Goal: Task Accomplishment & Management: Manage account settings

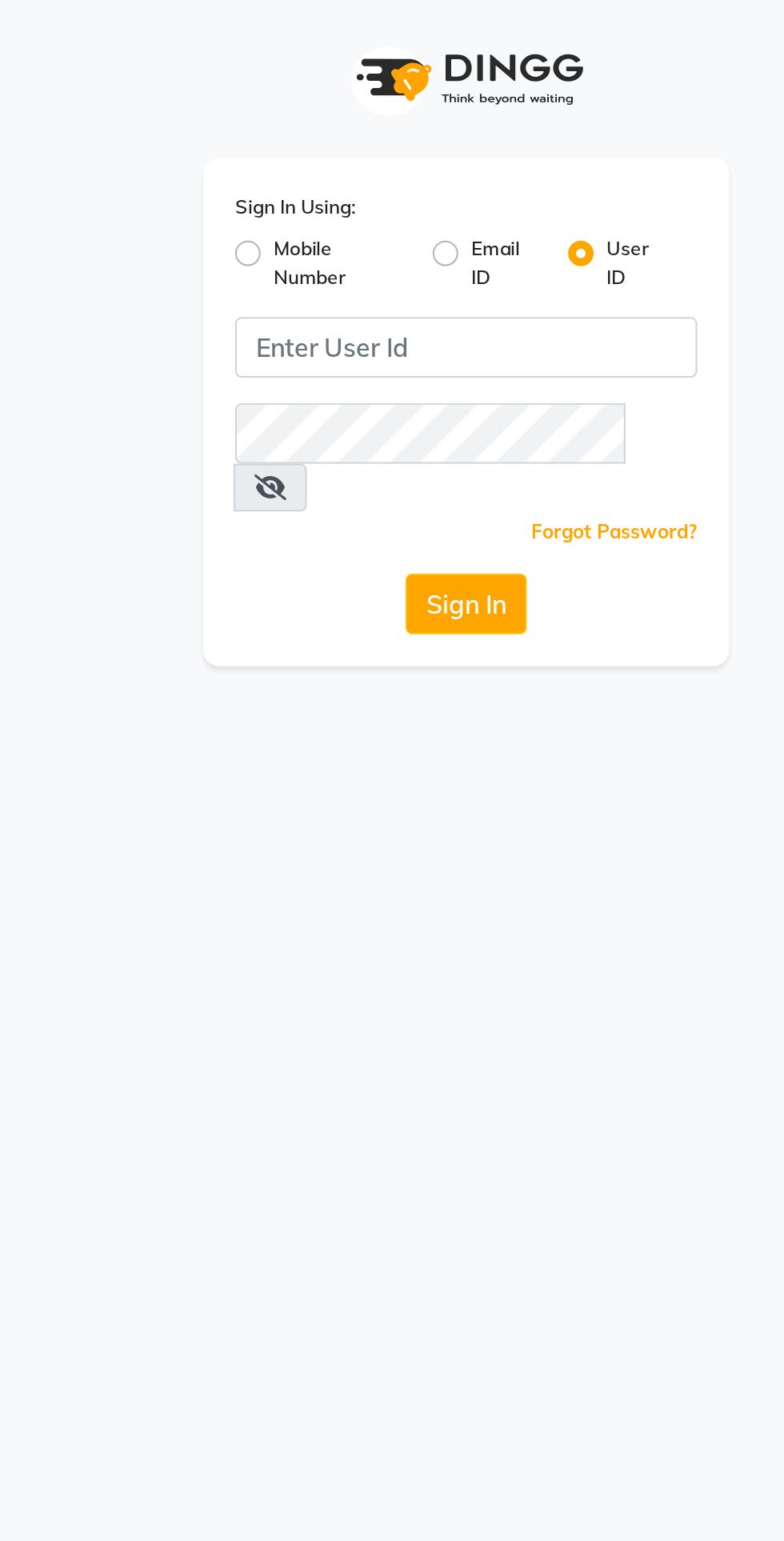
click at [295, 132] on label "Mobile Number" at bounding box center [329, 131] width 68 height 29
click at [295, 128] on input "Mobile Number" at bounding box center [300, 122] width 10 height 10
radio input "true"
radio input "false"
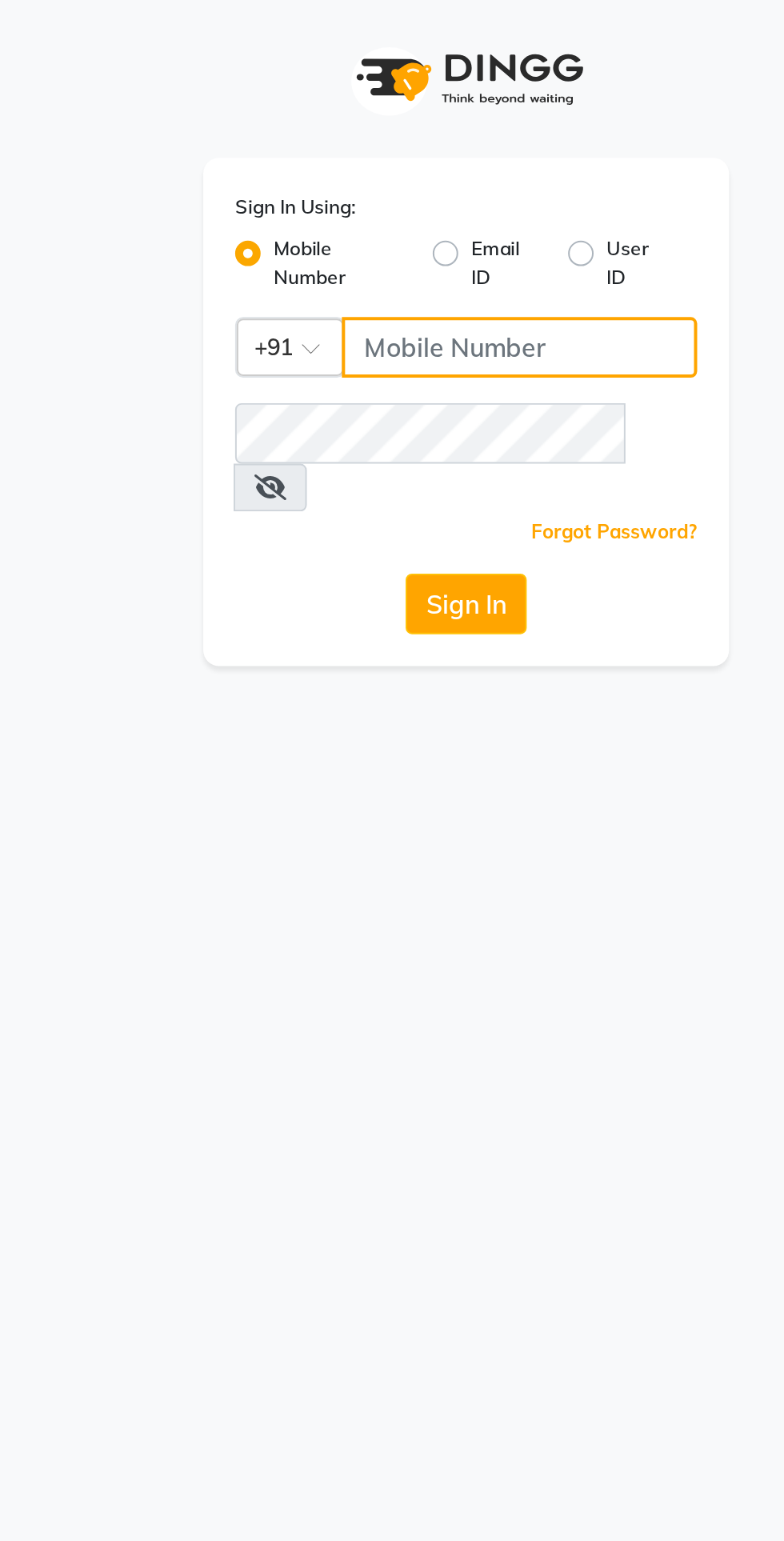
click at [382, 177] on input "Username" at bounding box center [418, 174] width 178 height 31
type input "8085777116"
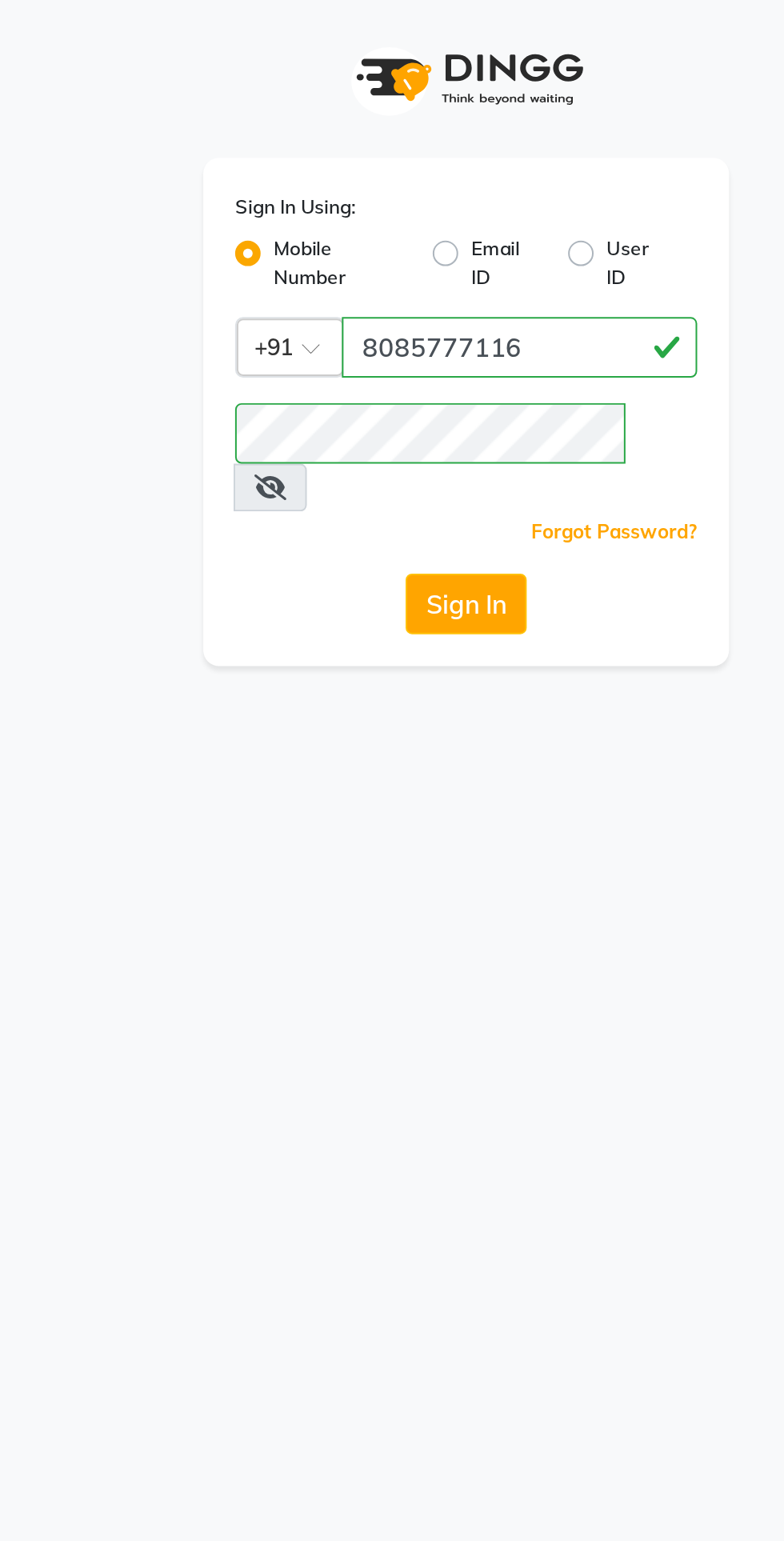
click at [411, 288] on button "Sign In" at bounding box center [392, 303] width 61 height 31
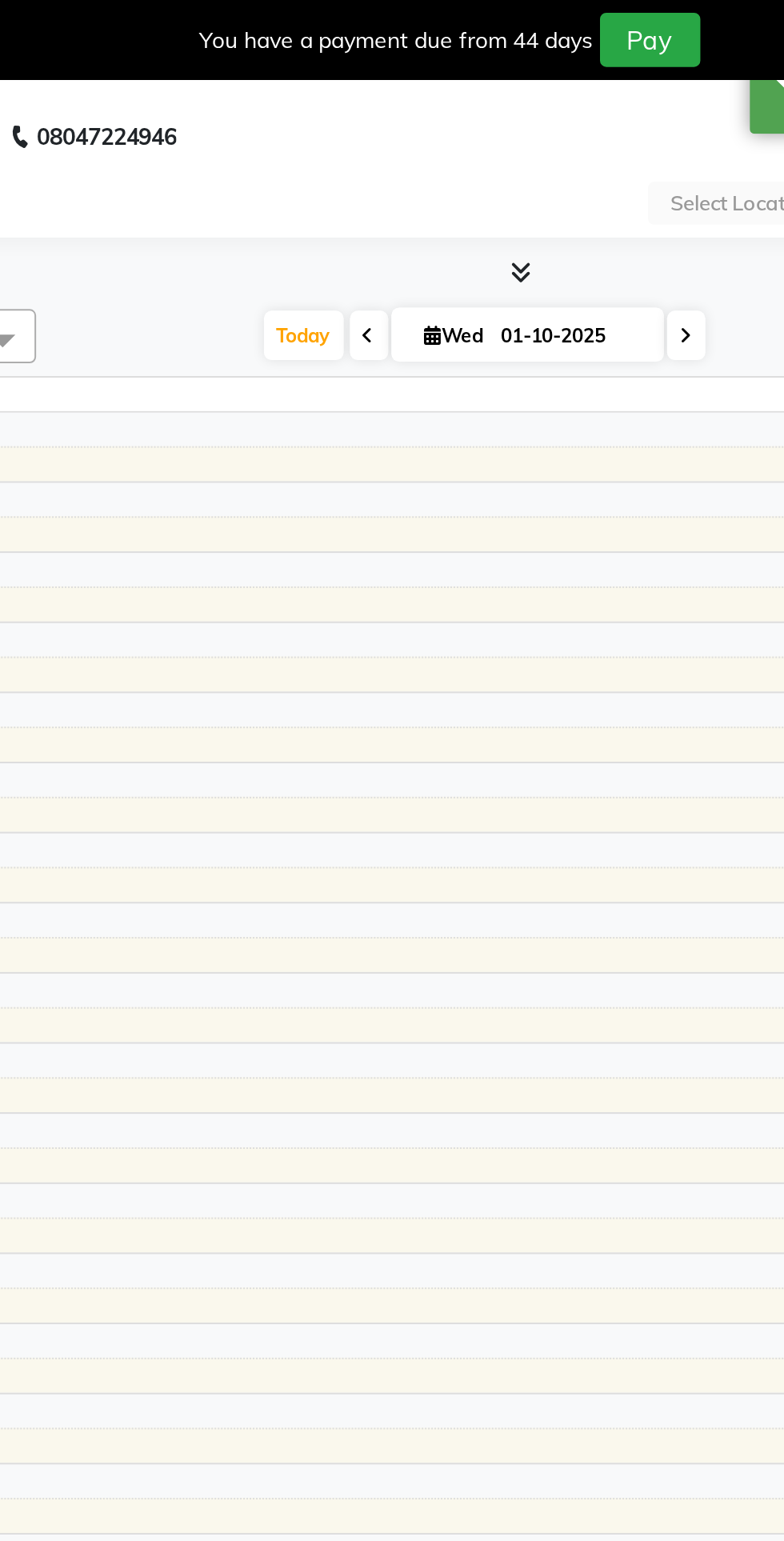
select select "en"
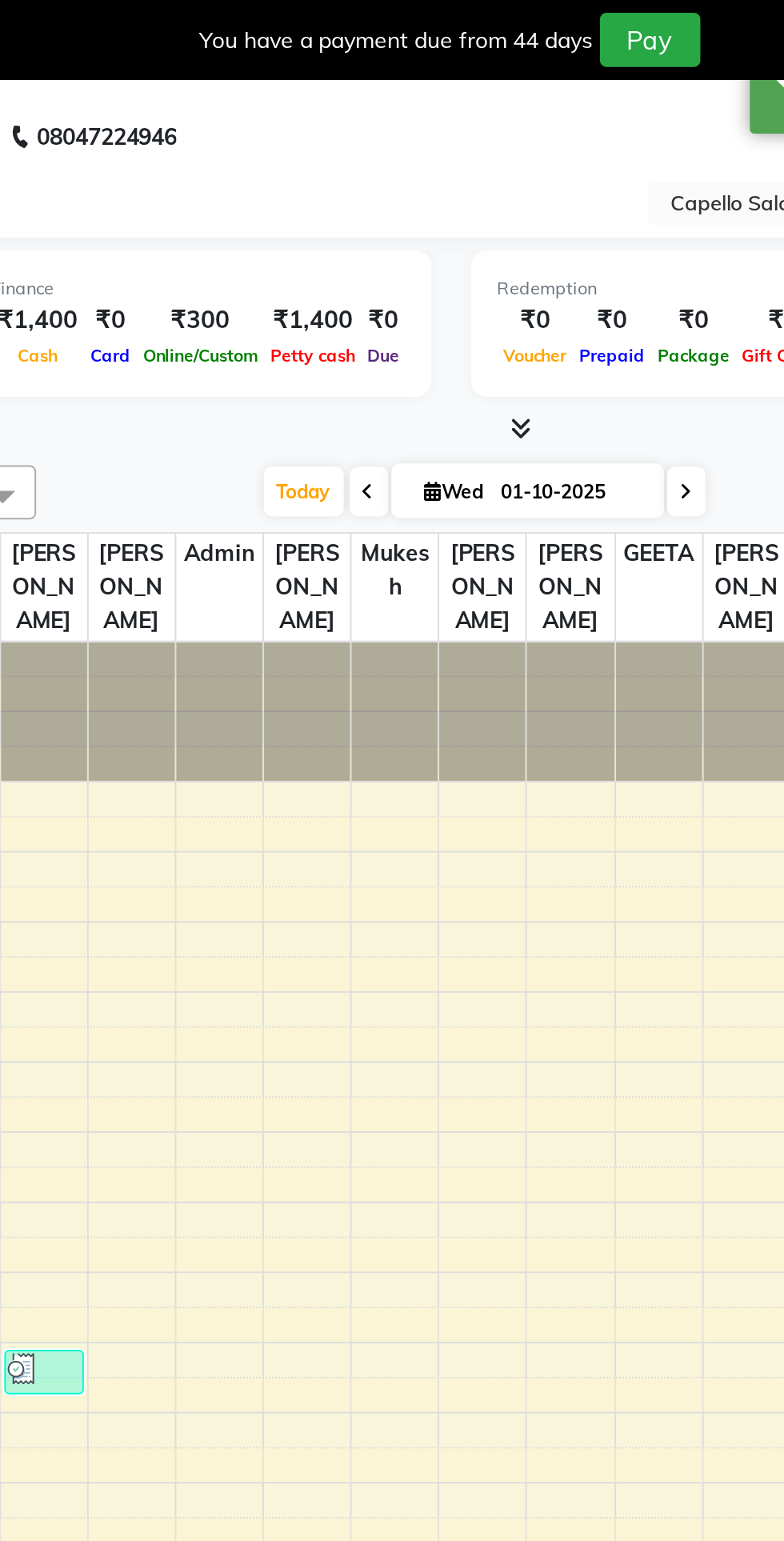
click at [512, 100] on input "text" at bounding box center [606, 103] width 232 height 16
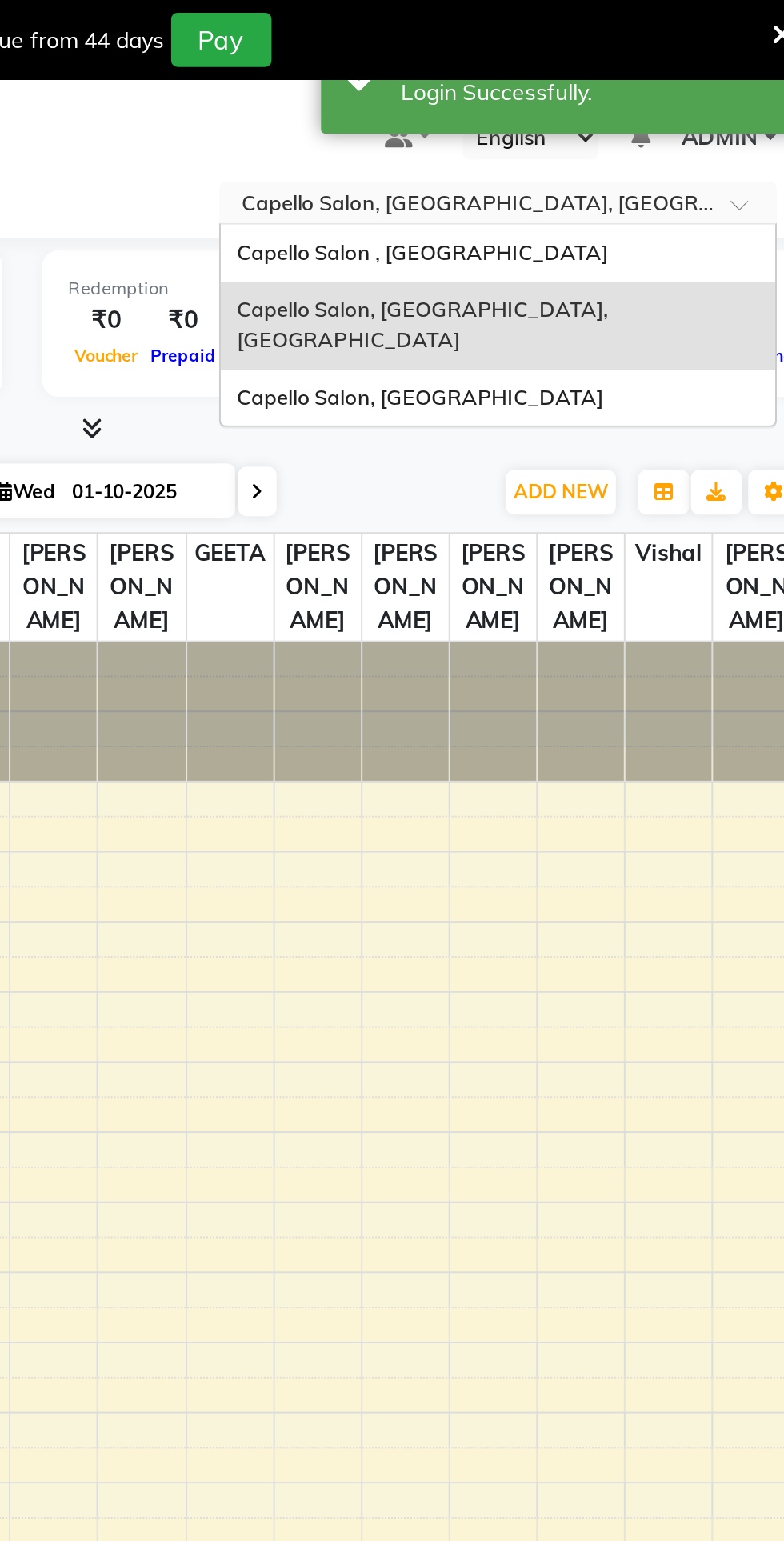
click at [626, 192] on div "Capello Salon, [GEOGRAPHIC_DATA]" at bounding box center [623, 200] width 278 height 29
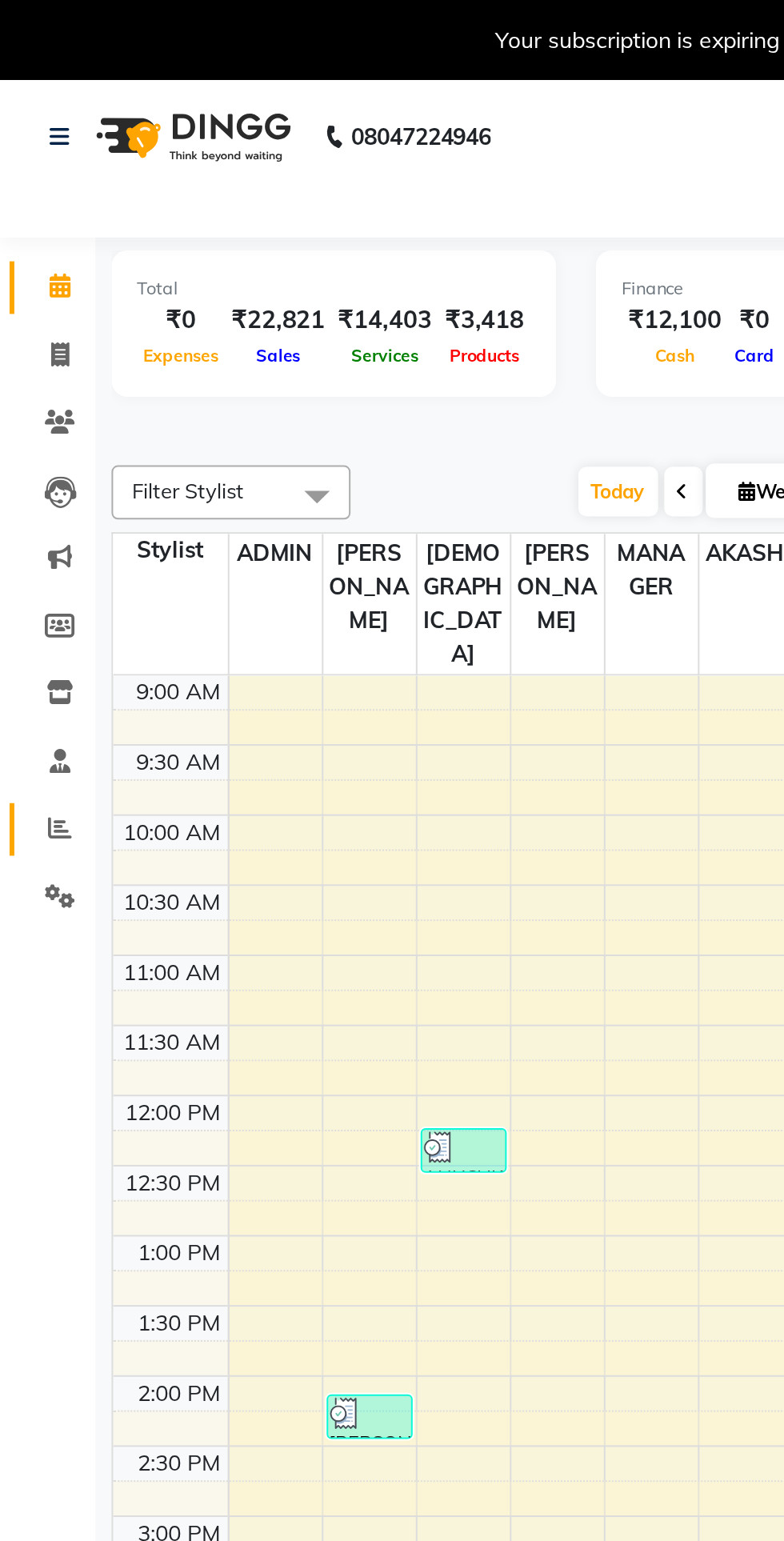
click at [31, 417] on icon at bounding box center [30, 416] width 12 height 12
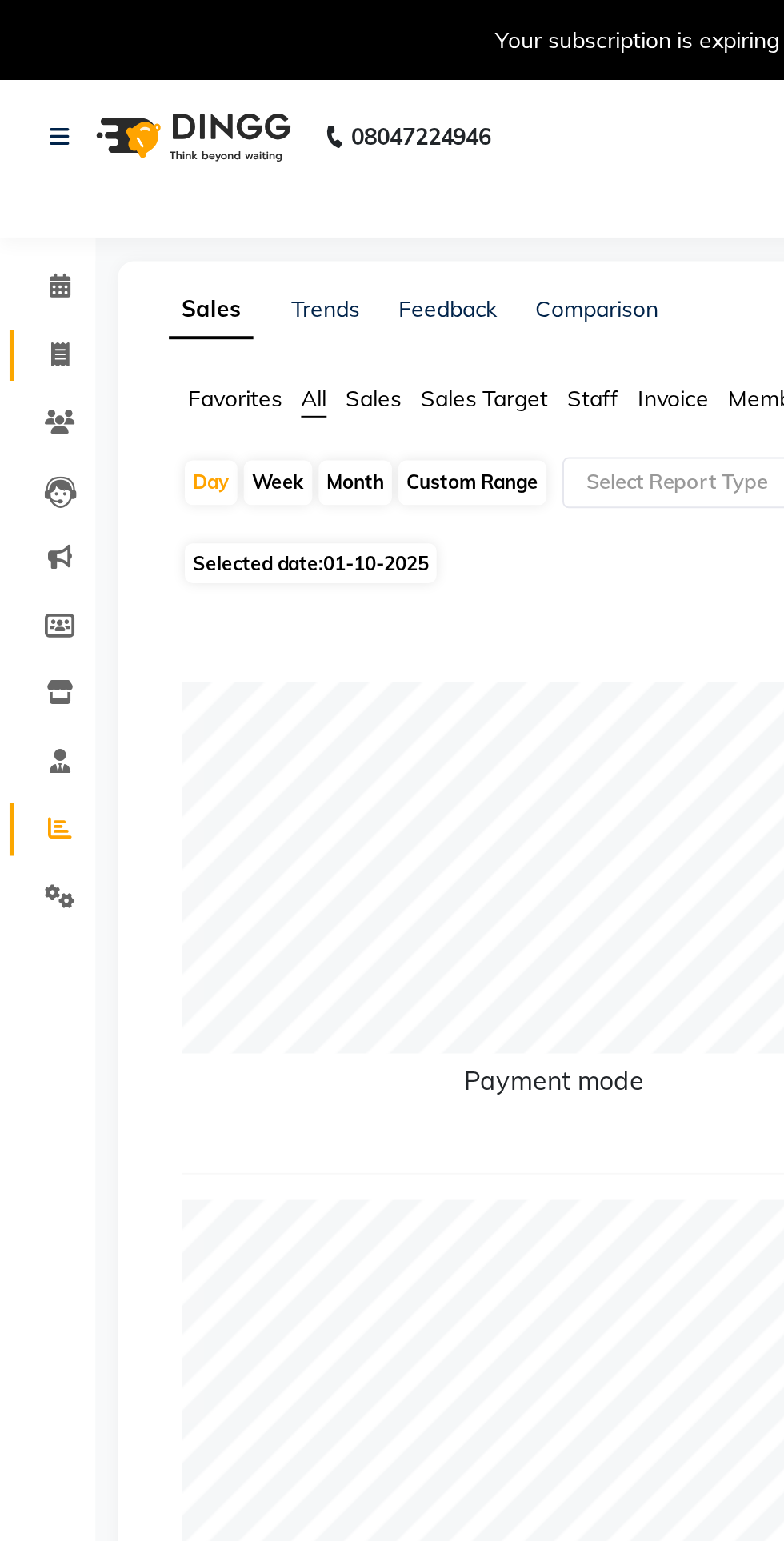
click at [35, 189] on link "Invoice" at bounding box center [24, 179] width 39 height 27
select select "service"
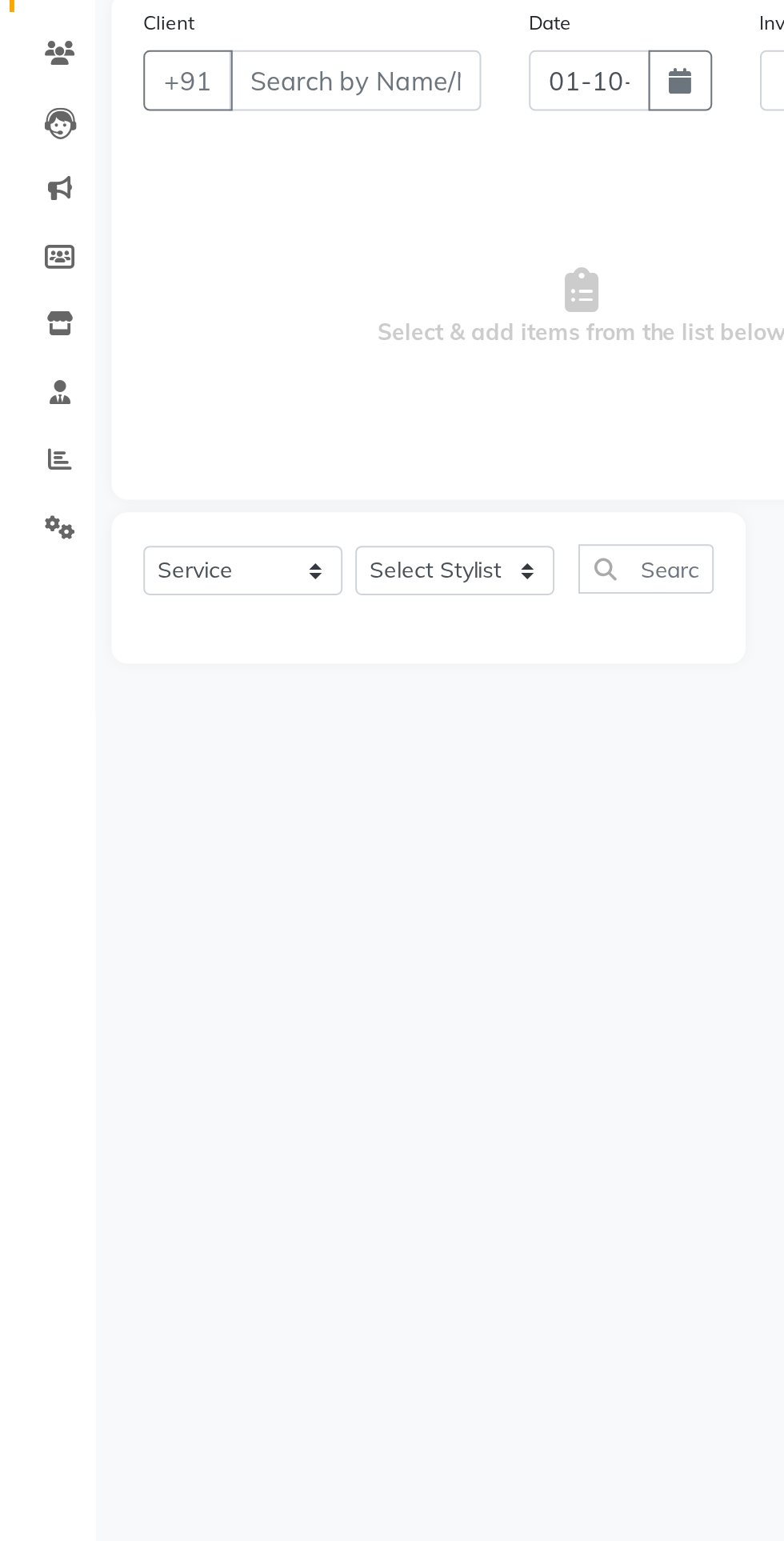
type input "5298"
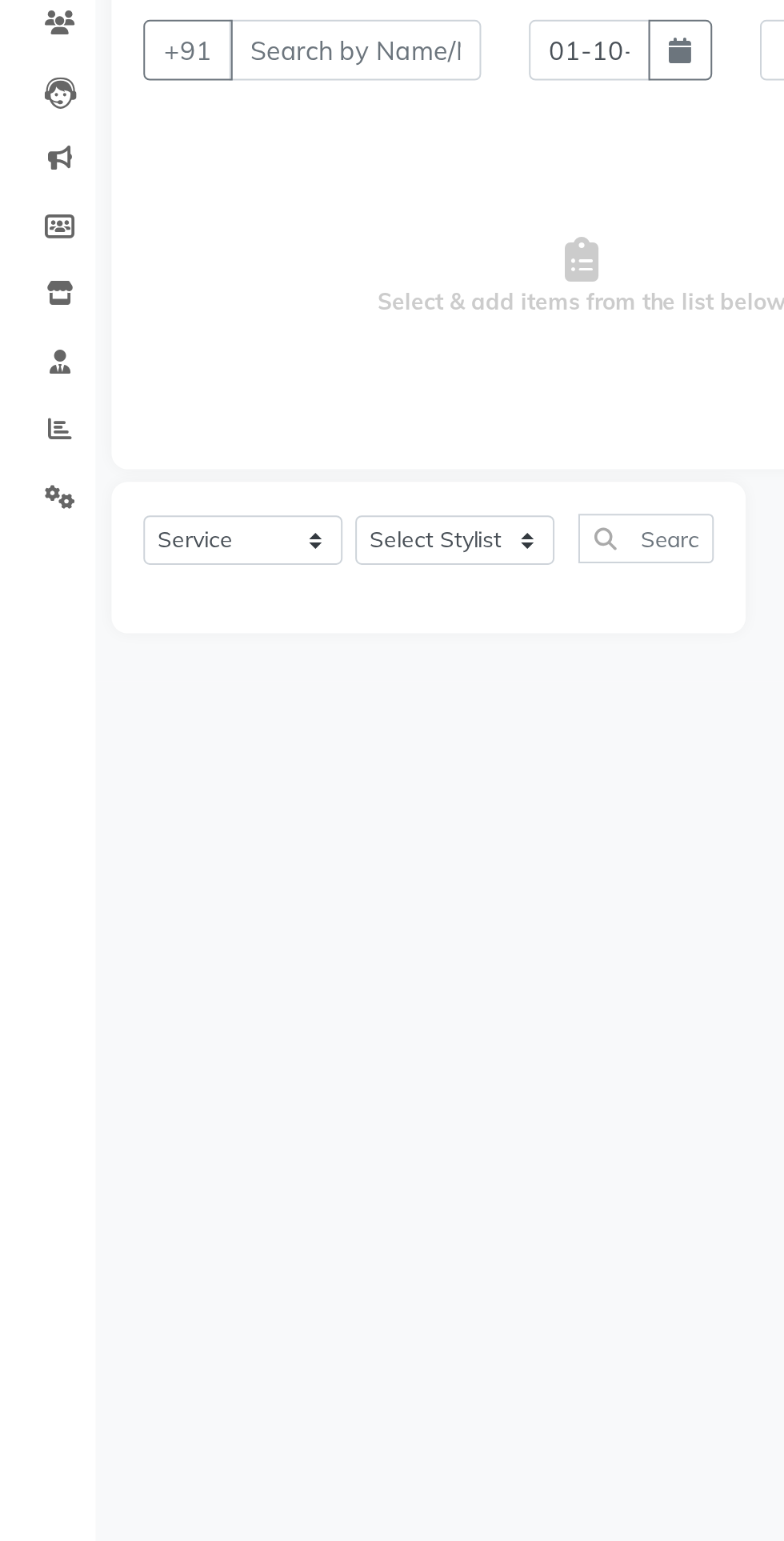
select select "857"
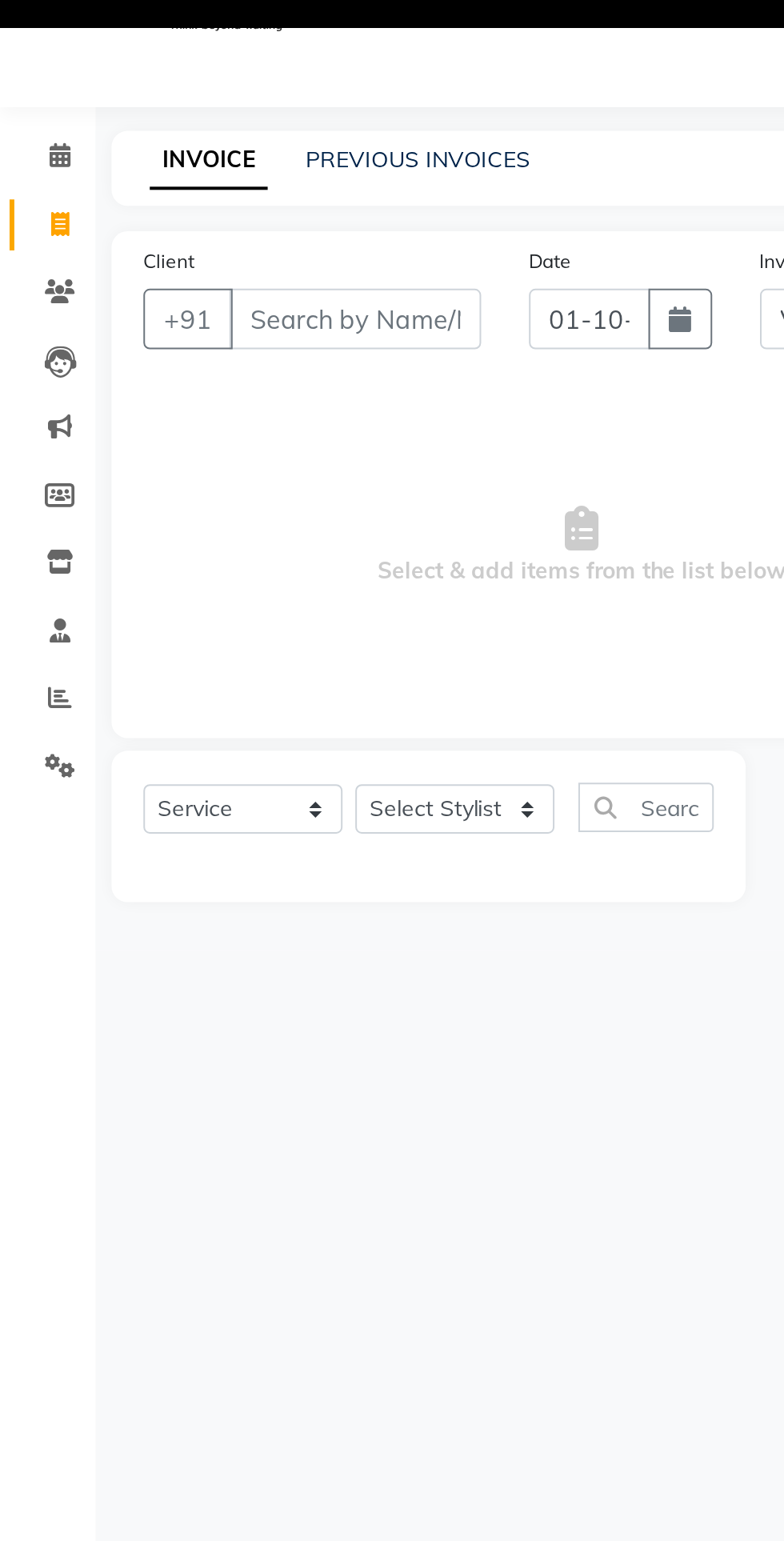
scroll to position [39, 0]
click at [237, 107] on link "PREVIOUS INVOICES" at bounding box center [210, 106] width 112 height 14
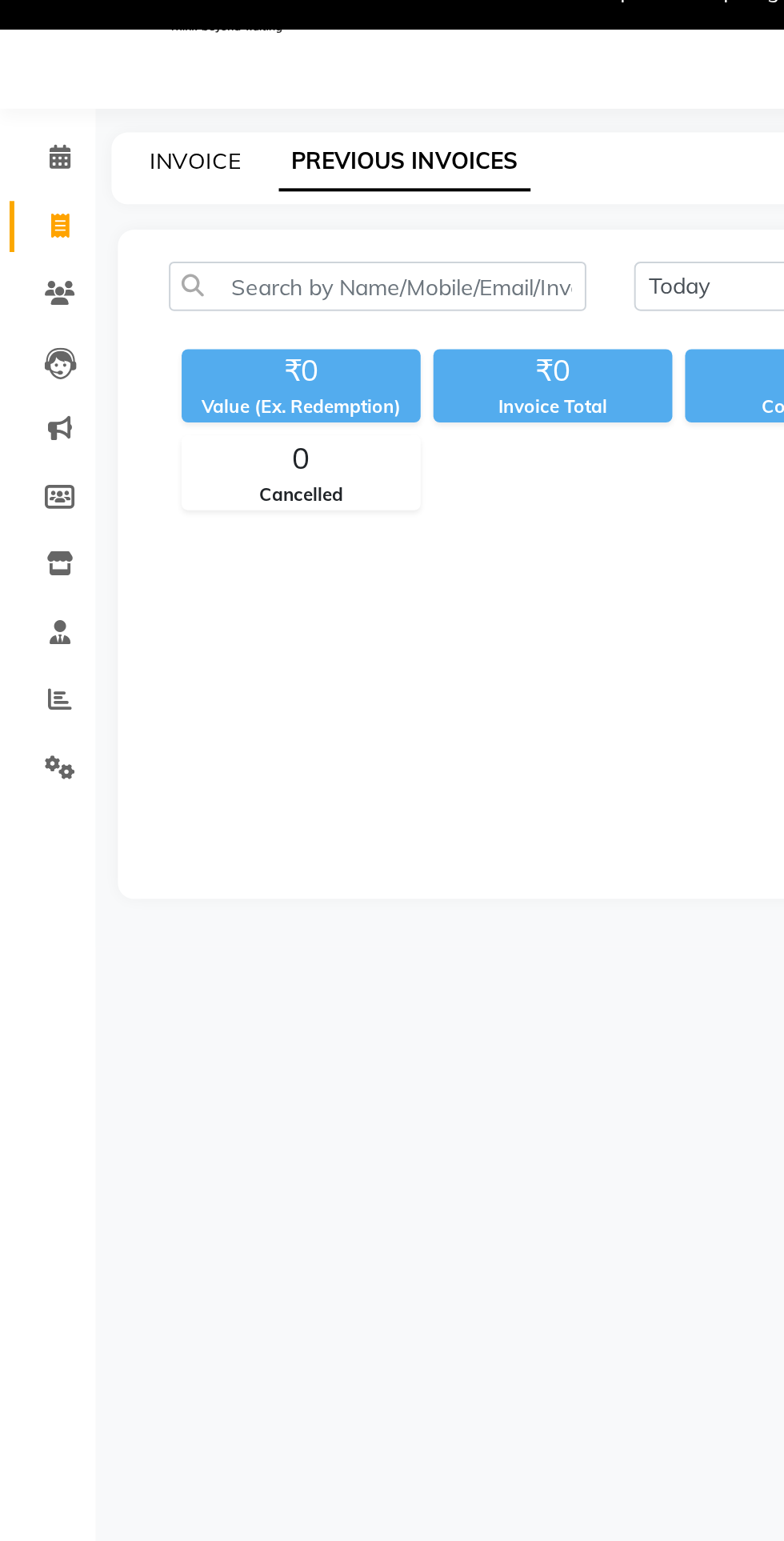
click at [114, 103] on link "INVOICE" at bounding box center [98, 106] width 46 height 14
select select "service"
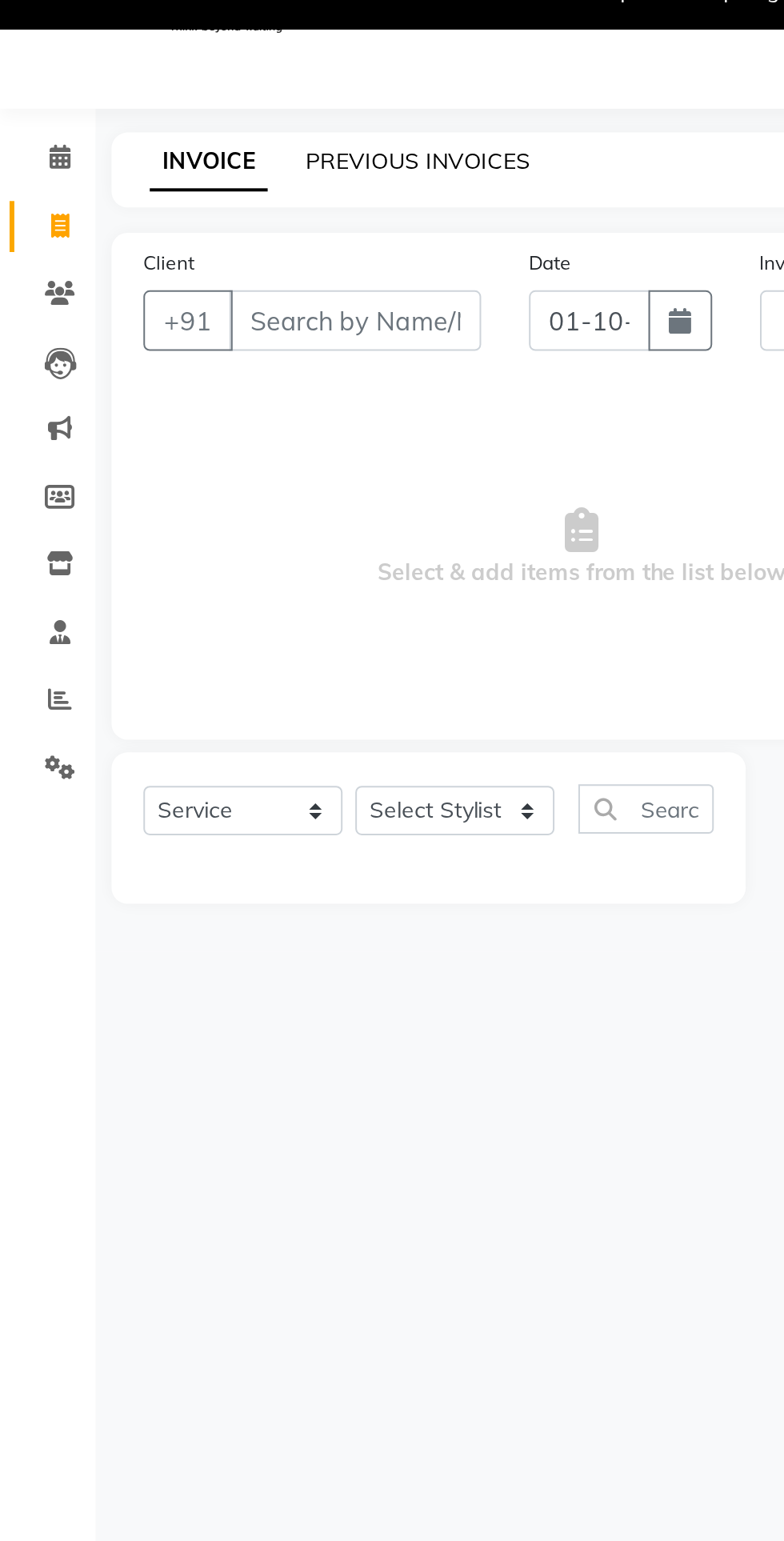
click at [234, 106] on link "PREVIOUS INVOICES" at bounding box center [210, 106] width 112 height 14
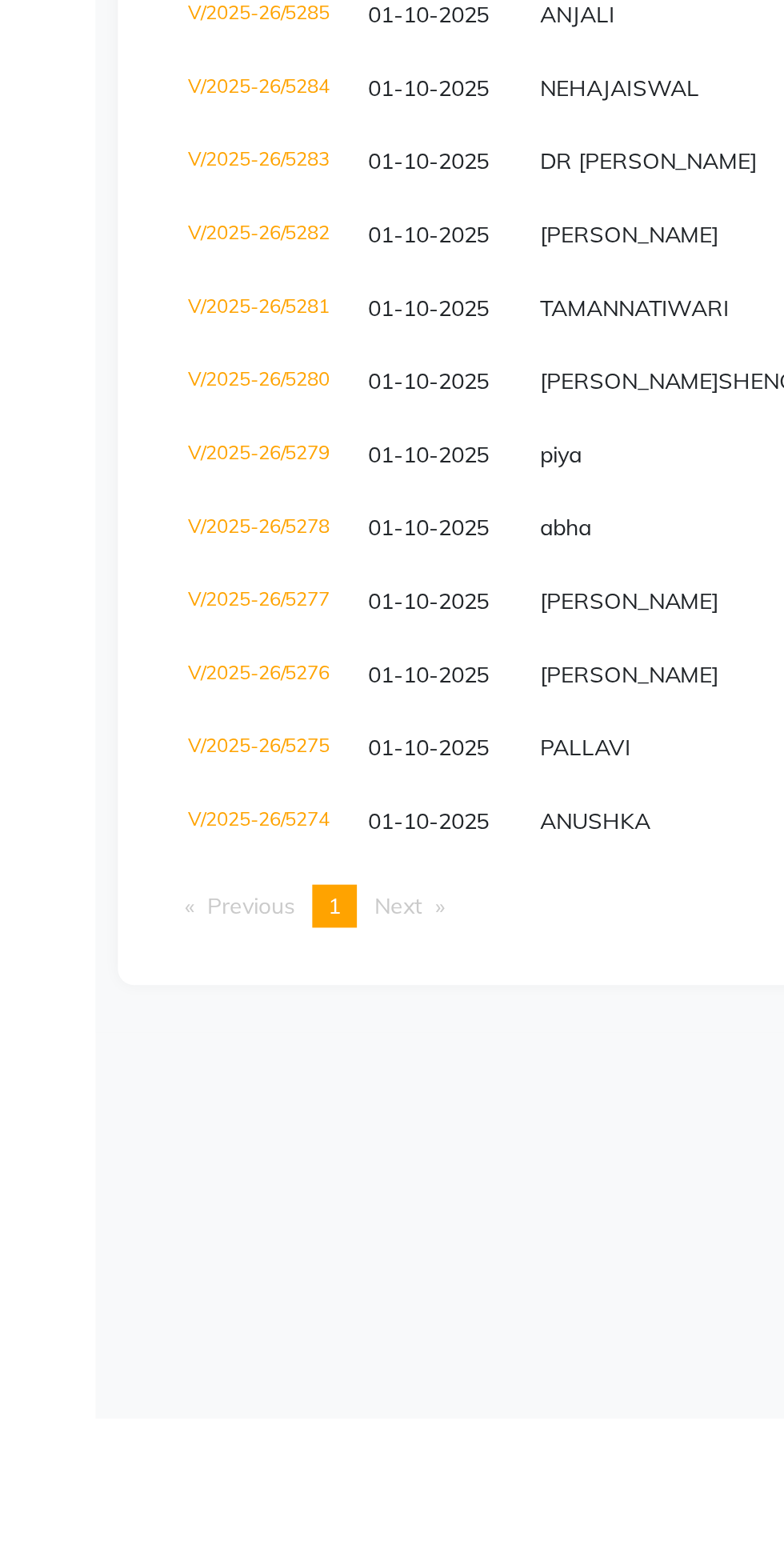
click at [157, 1187] on td "V/2025-26/5276" at bounding box center [129, 1168] width 90 height 37
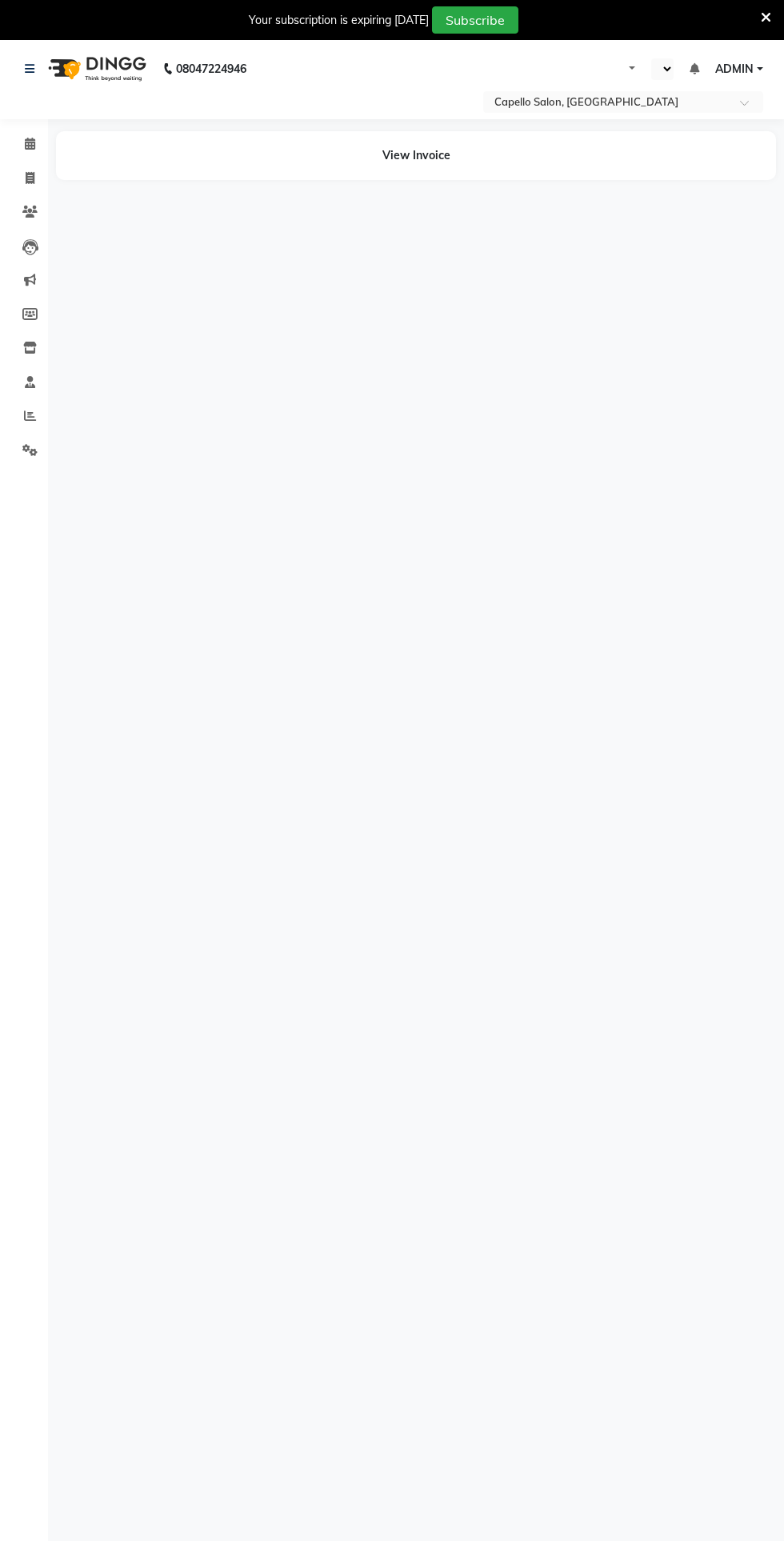
select select "en"
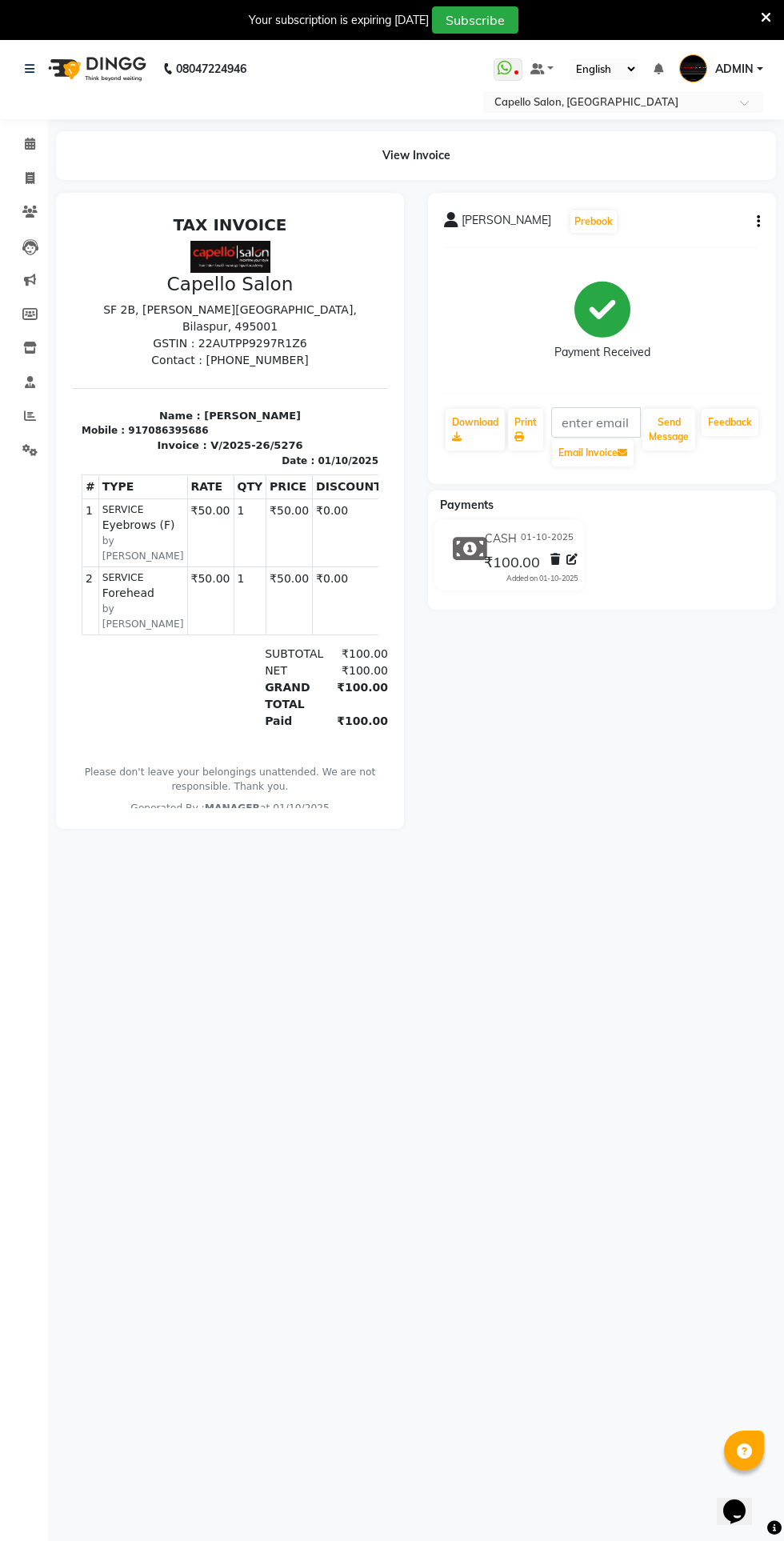
click at [571, 560] on icon at bounding box center [571, 559] width 11 height 11
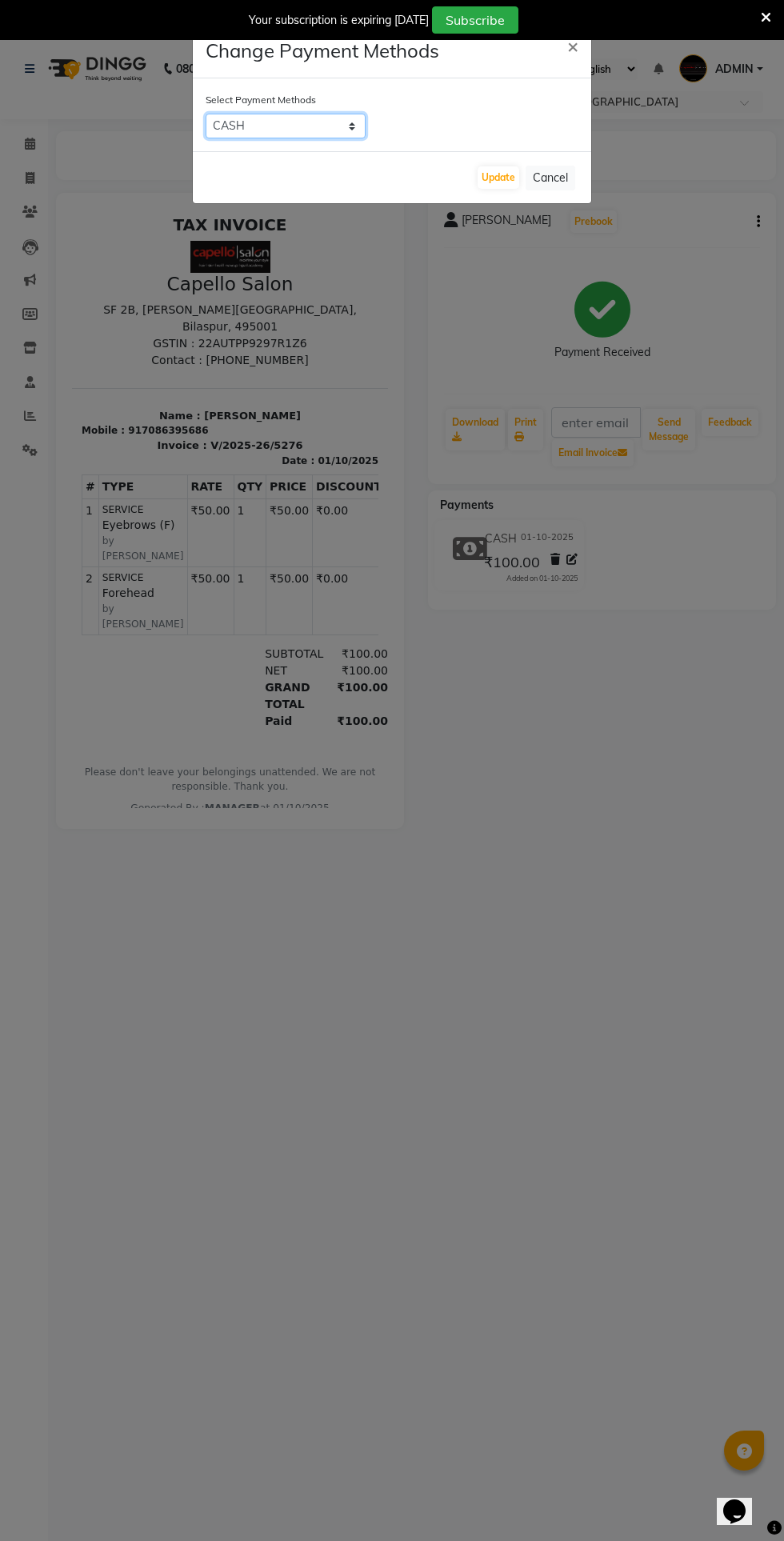
click at [301, 117] on select "CARD UPI CUSTOM CASH" at bounding box center [285, 125] width 160 height 25
select select "8"
click at [206, 113] on select "CARD UPI CUSTOM CASH" at bounding box center [285, 125] width 160 height 25
click at [498, 177] on button "Update" at bounding box center [499, 177] width 42 height 23
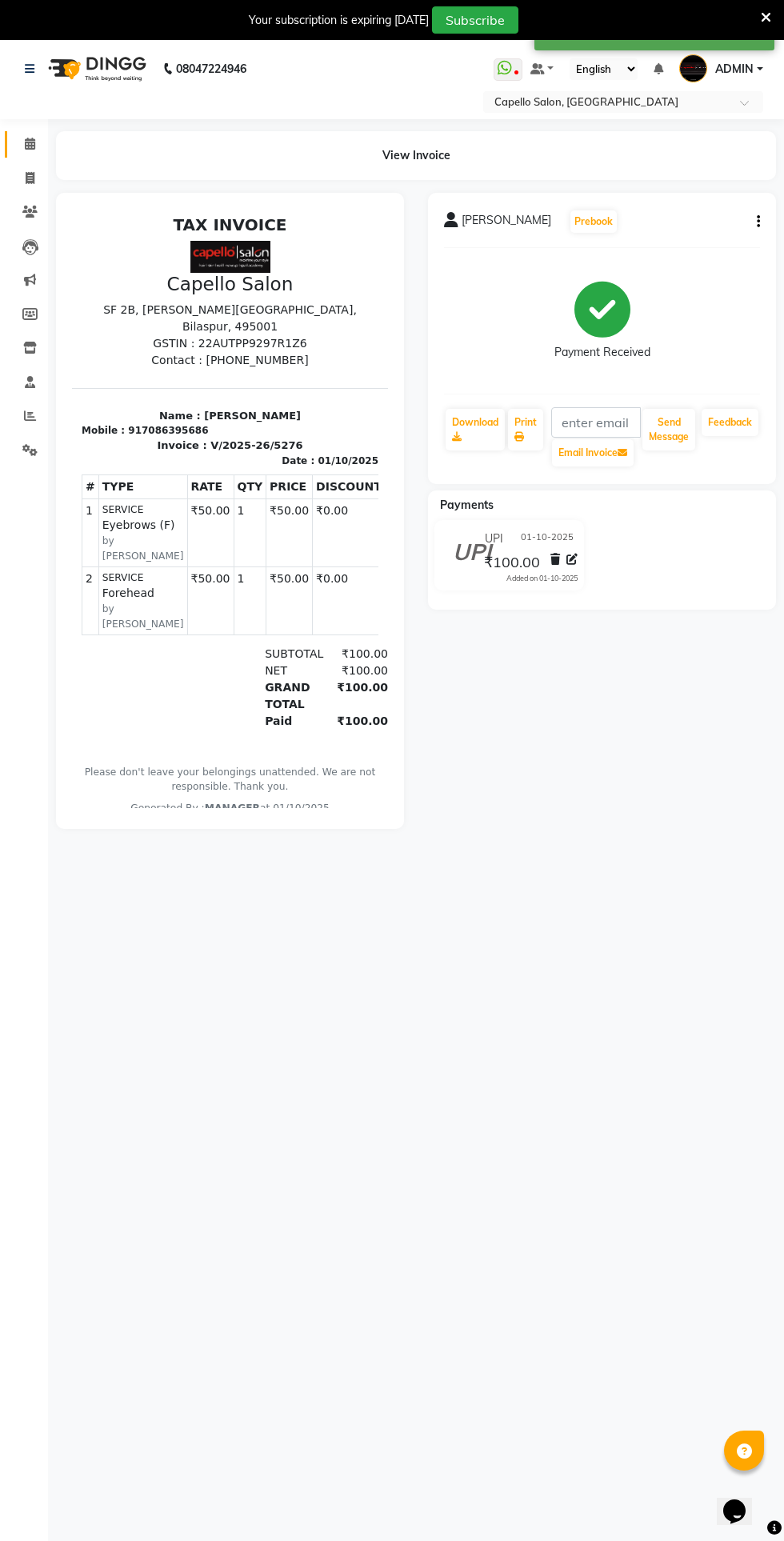
click at [29, 140] on icon at bounding box center [30, 143] width 10 height 12
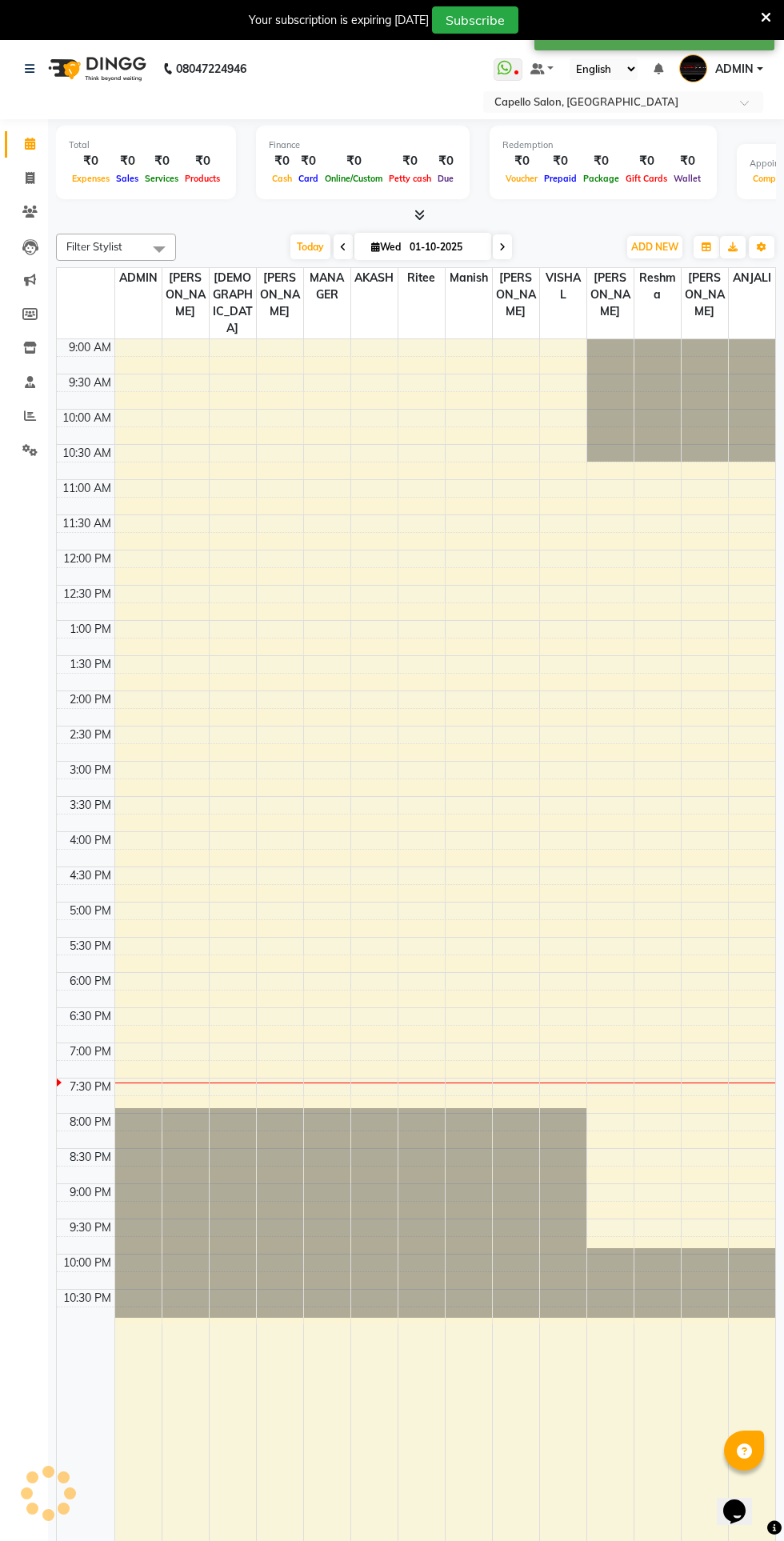
click at [39, 144] on span at bounding box center [30, 144] width 28 height 19
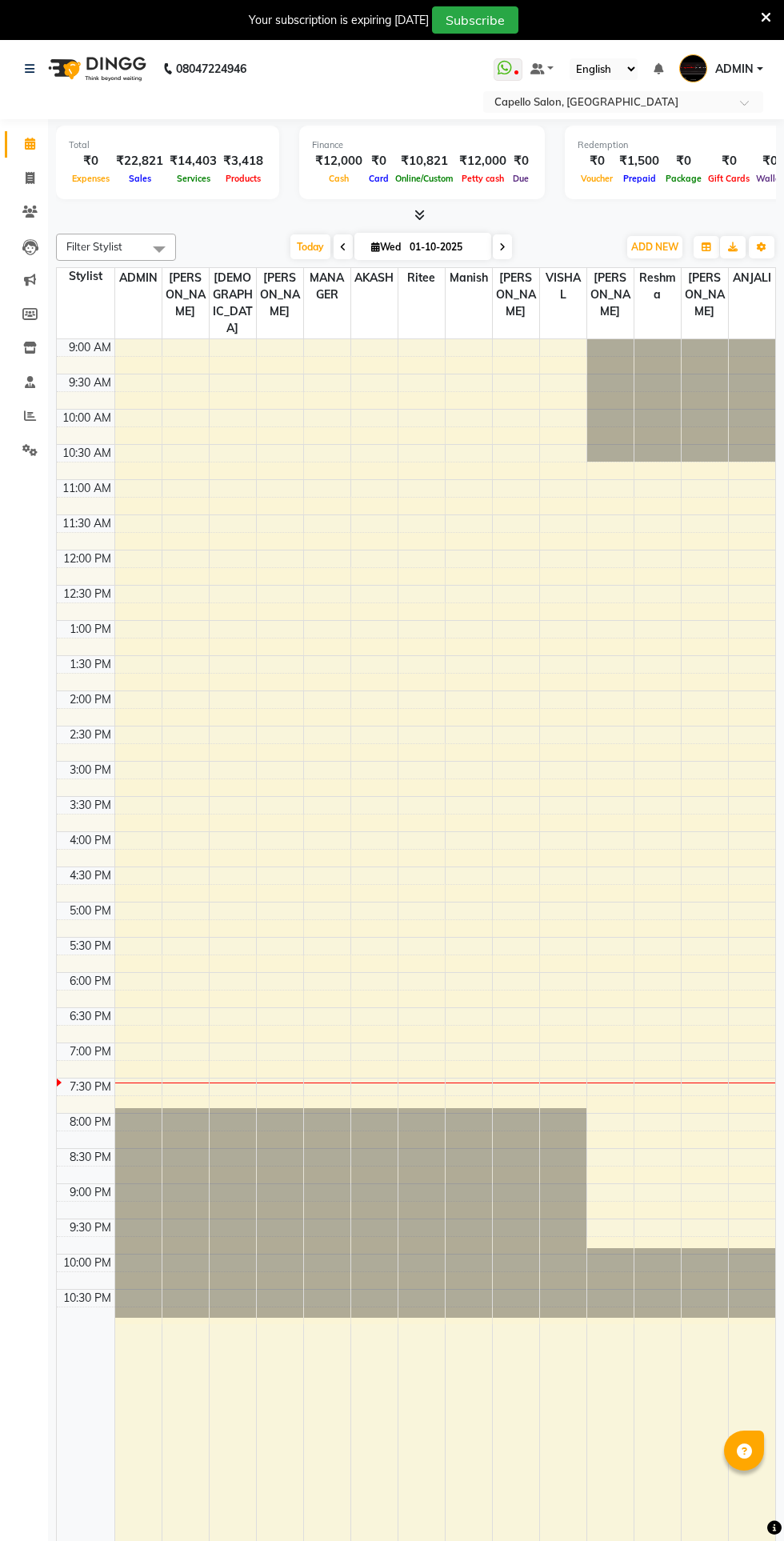
select select "en"
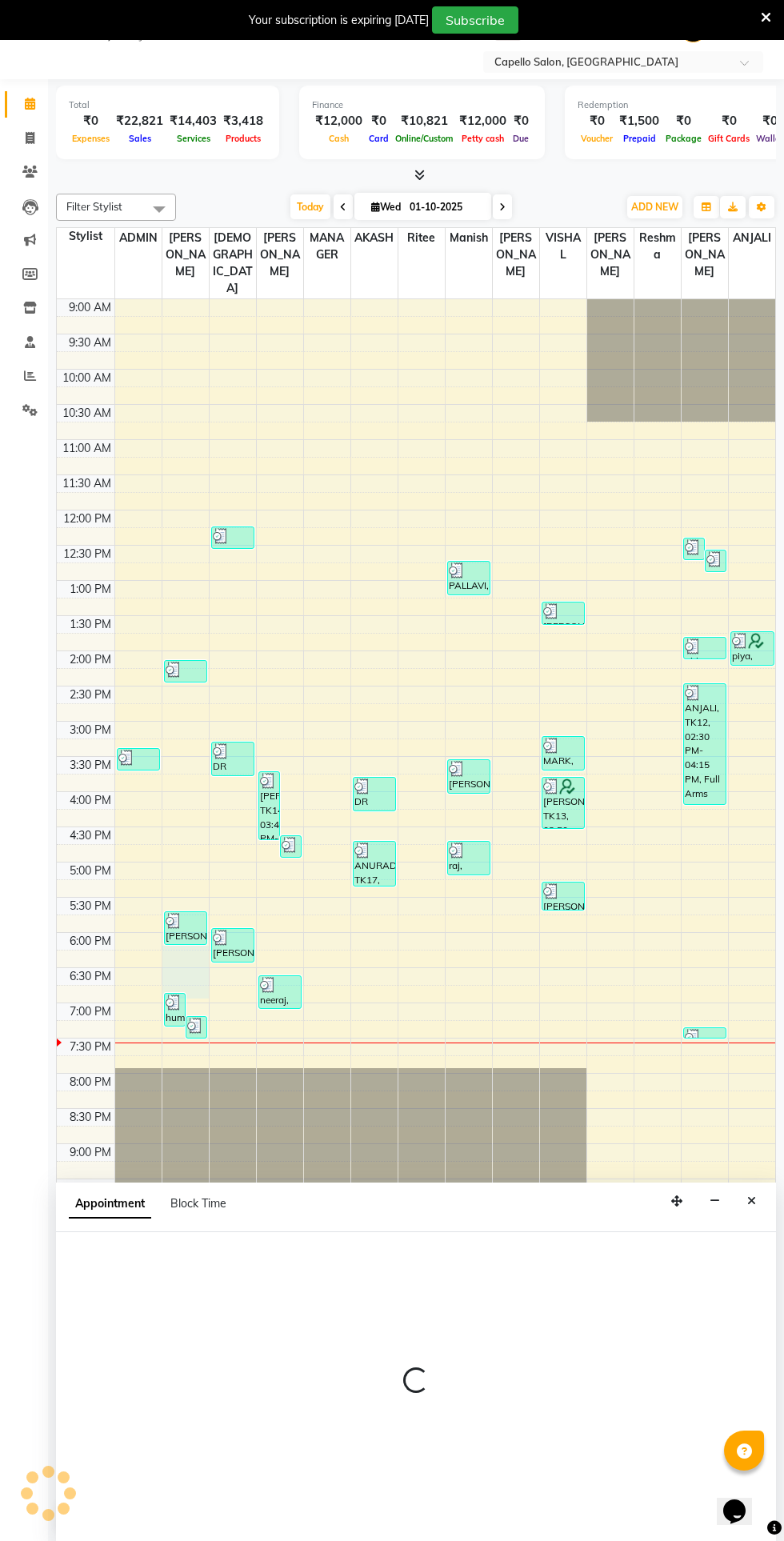
select select "14732"
select select "1095"
select select "tentative"
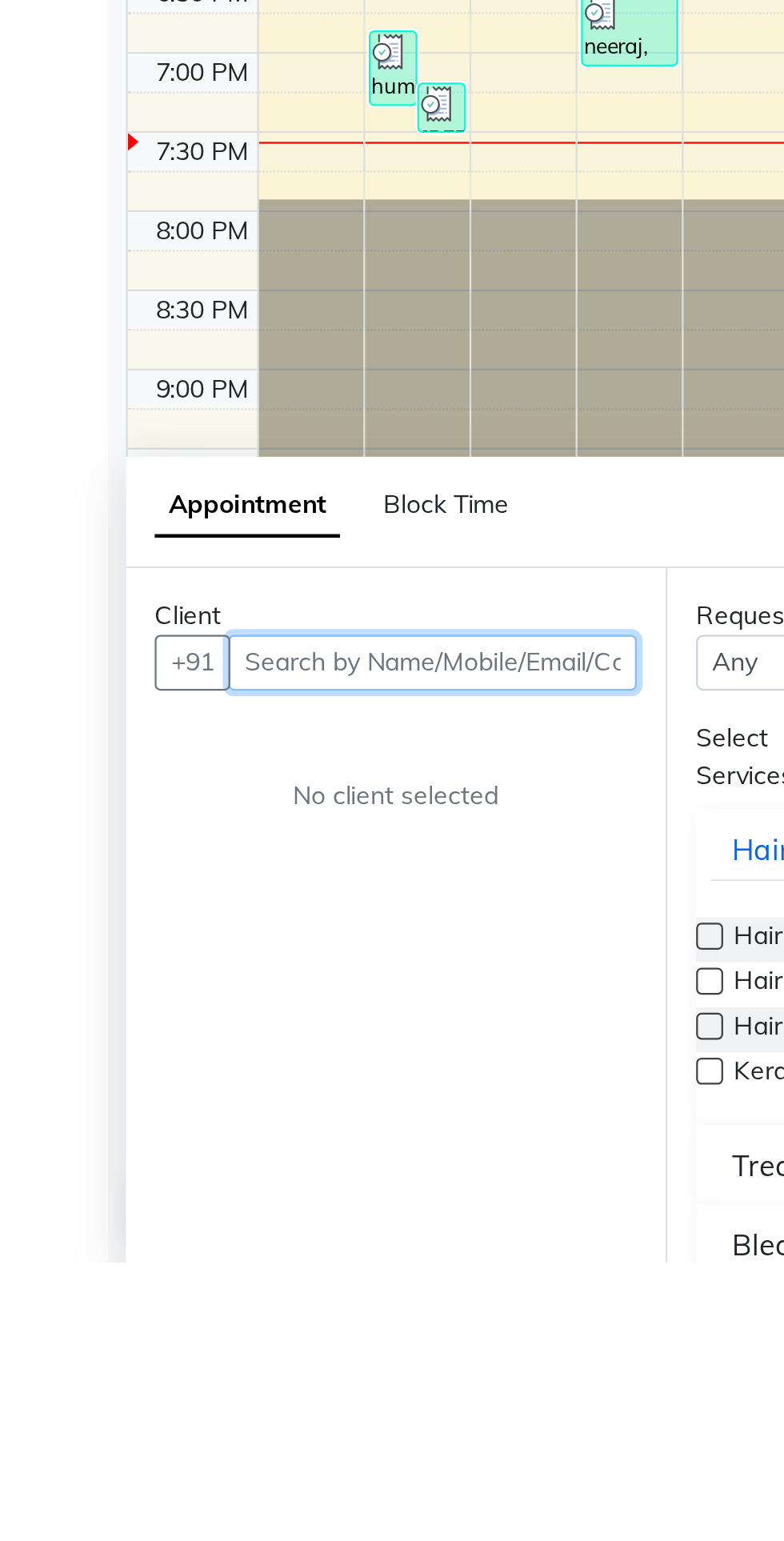
scroll to position [40, 0]
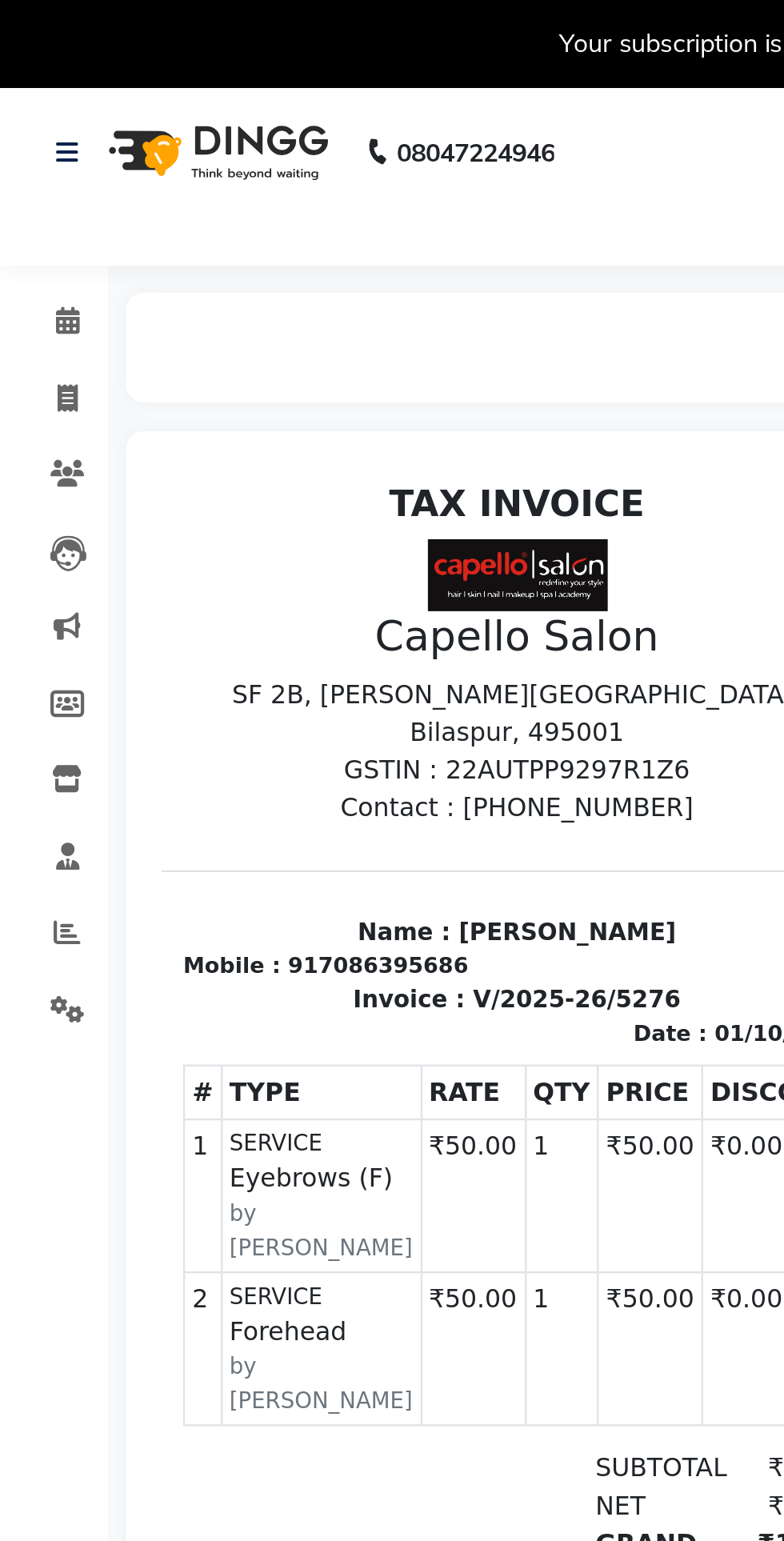
scroll to position [13, 0]
